Goal: Information Seeking & Learning: Learn about a topic

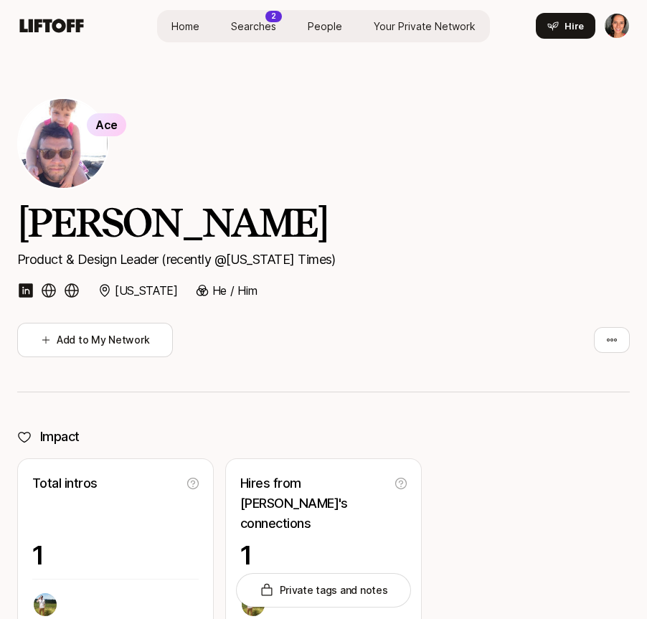
click at [262, 21] on span "Searches" at bounding box center [253, 26] width 45 height 15
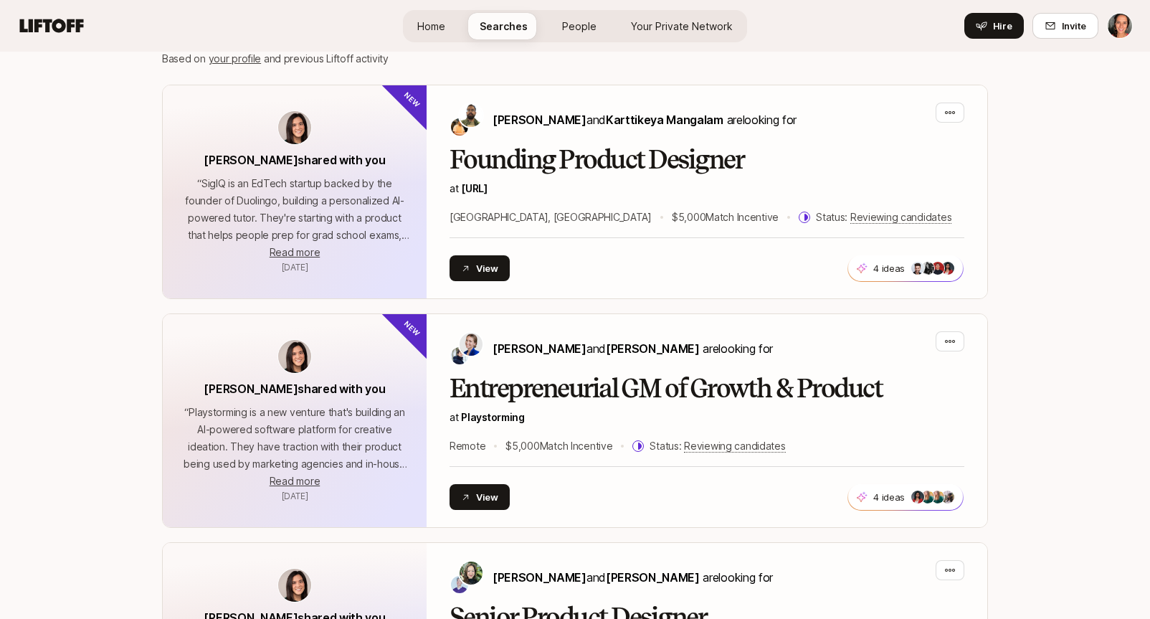
scroll to position [324, 0]
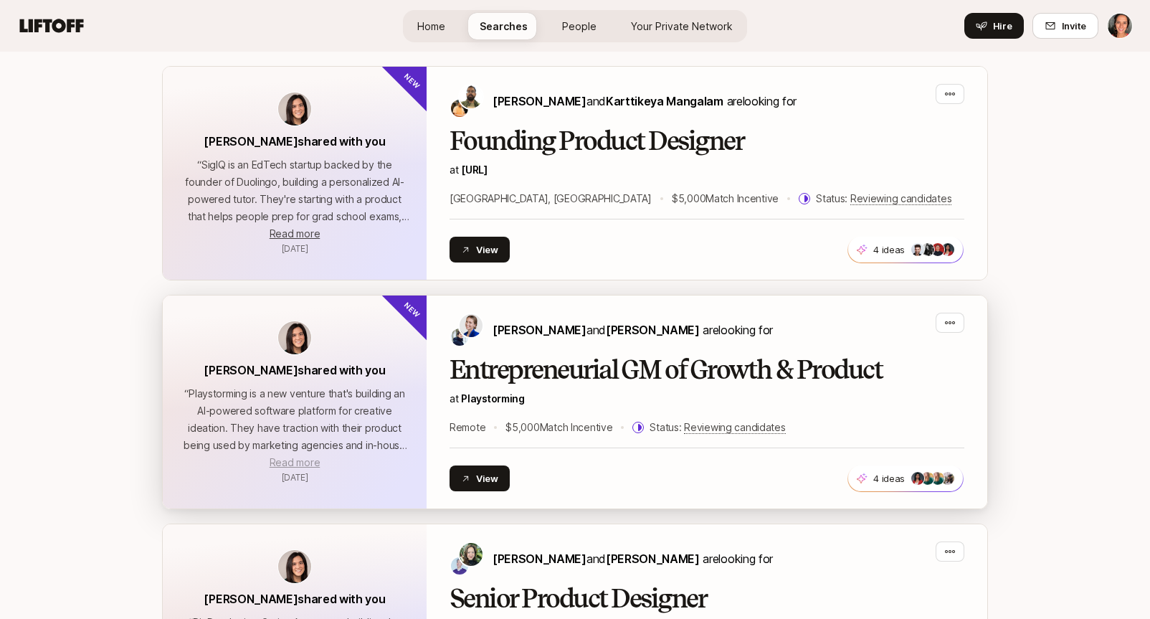
click at [290, 462] on span "Read more" at bounding box center [295, 462] width 50 height 12
